Goal: Find specific page/section: Find specific page/section

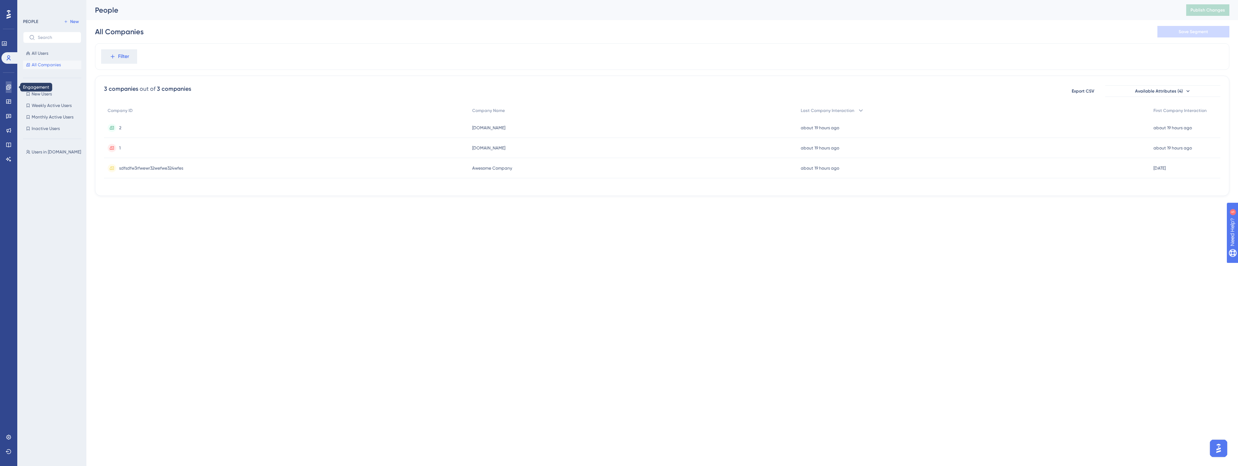
click at [11, 89] on icon at bounding box center [9, 87] width 6 height 6
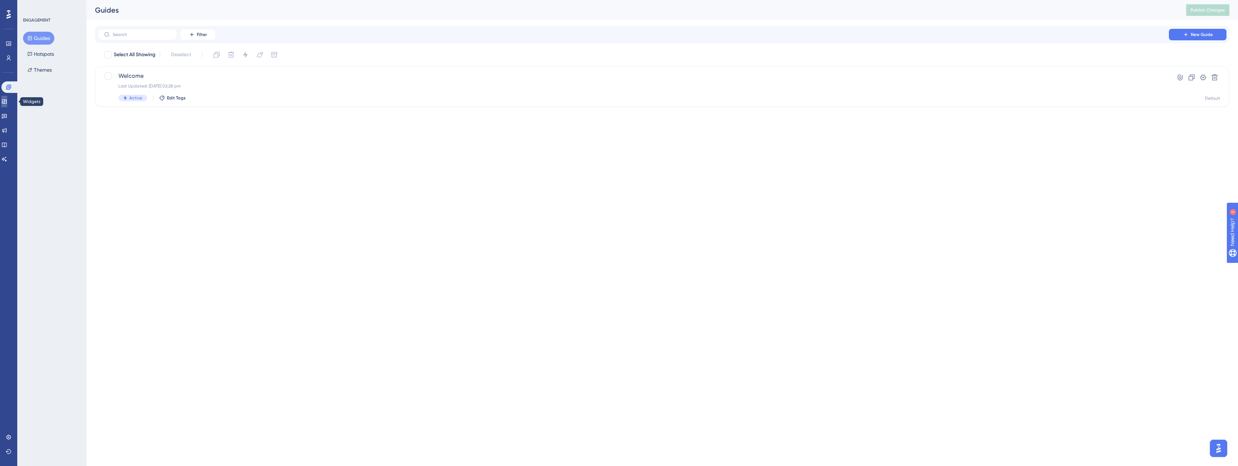
click at [7, 105] on link at bounding box center [4, 102] width 6 height 12
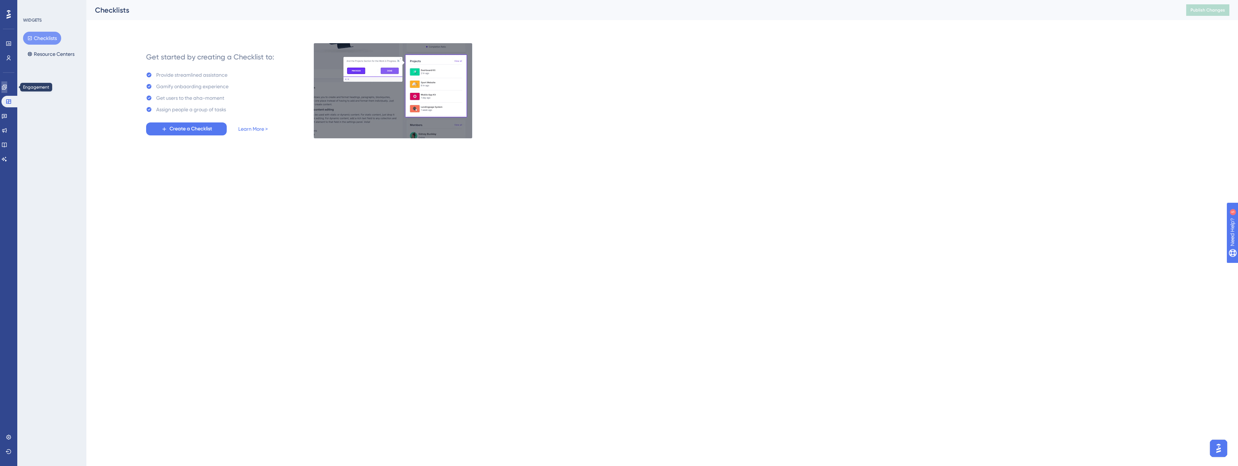
click at [7, 84] on icon at bounding box center [4, 87] width 6 height 6
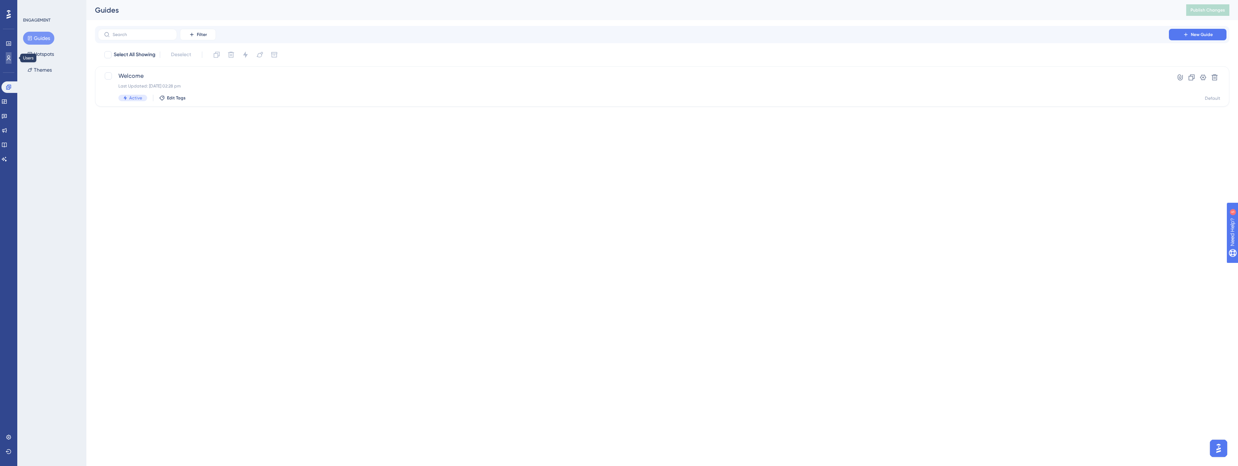
click at [7, 60] on icon at bounding box center [9, 57] width 4 height 5
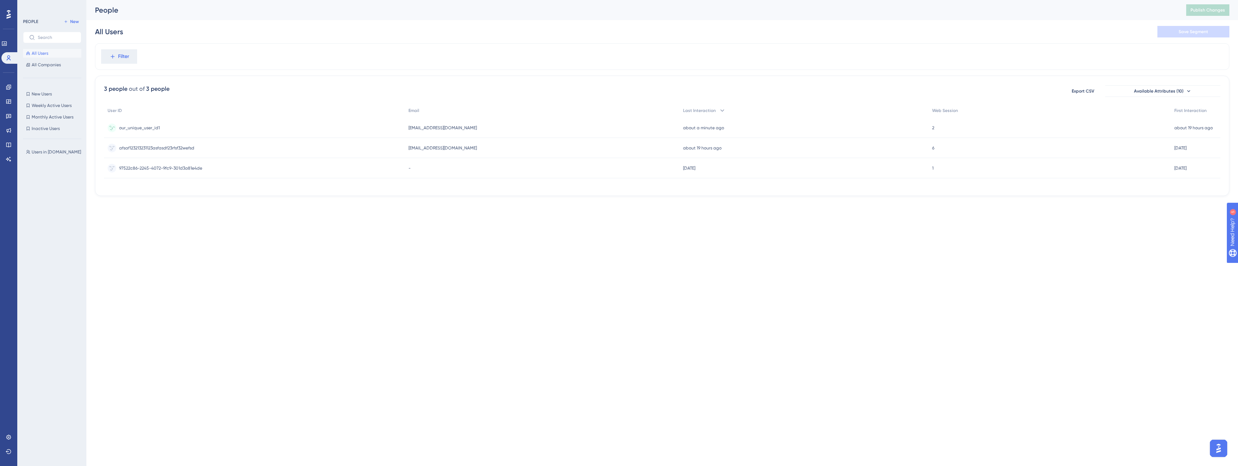
click at [153, 126] on span "our_unique_user_id1" at bounding box center [139, 128] width 41 height 6
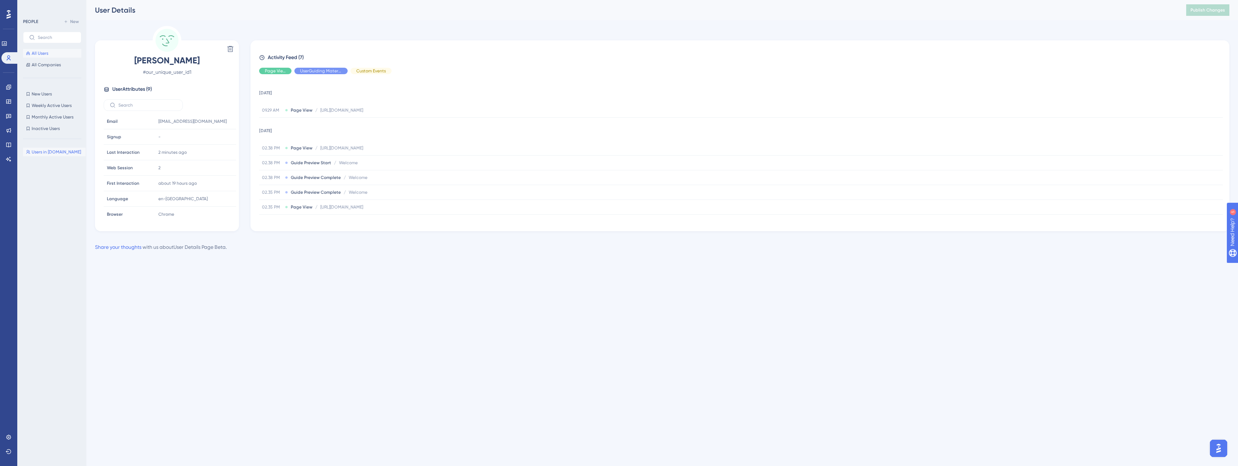
click at [59, 152] on span "Users in [DOMAIN_NAME]" at bounding box center [56, 152] width 49 height 6
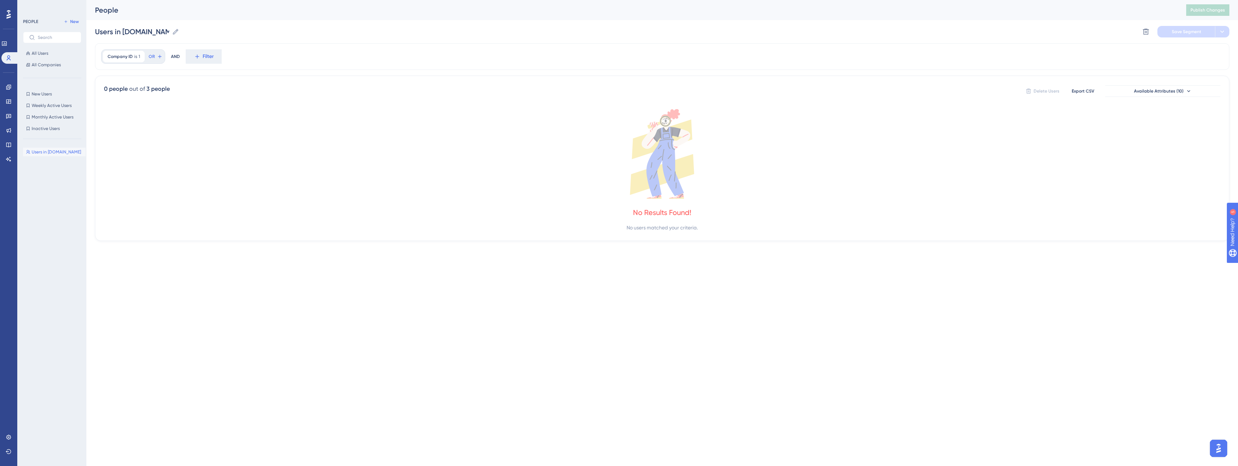
click at [40, 70] on div "PEOPLE New All Users All Companies New Users New Users Weekly Active Users Week…" at bounding box center [52, 234] width 58 height 435
click at [41, 67] on span "All Companies" at bounding box center [46, 65] width 29 height 6
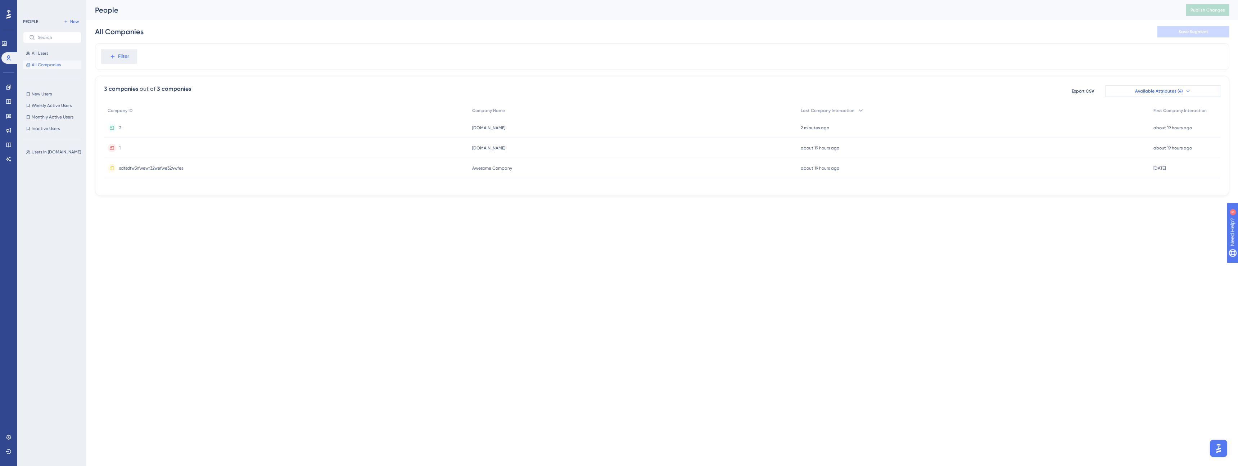
click at [1154, 86] on button "Available Attributes (4)" at bounding box center [1162, 91] width 115 height 12
click at [1160, 67] on div "Filter" at bounding box center [662, 56] width 1134 height 27
click at [119, 129] on span "2" at bounding box center [120, 128] width 2 height 6
